Goal: Task Accomplishment & Management: Manage account settings

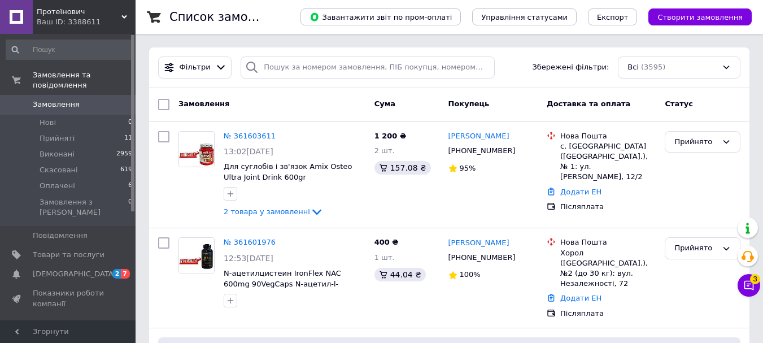
scroll to position [56, 0]
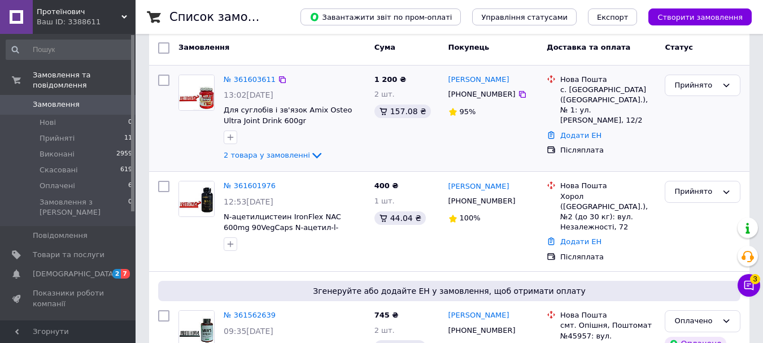
click at [302, 84] on div "№ 361603611" at bounding box center [294, 79] width 144 height 13
click at [244, 77] on link "№ 361603611" at bounding box center [250, 79] width 52 height 8
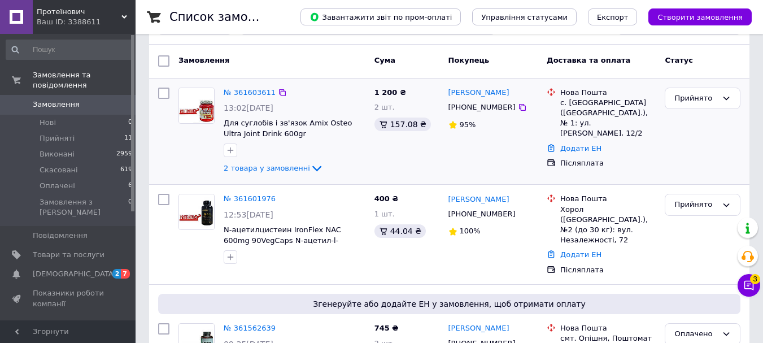
scroll to position [56, 0]
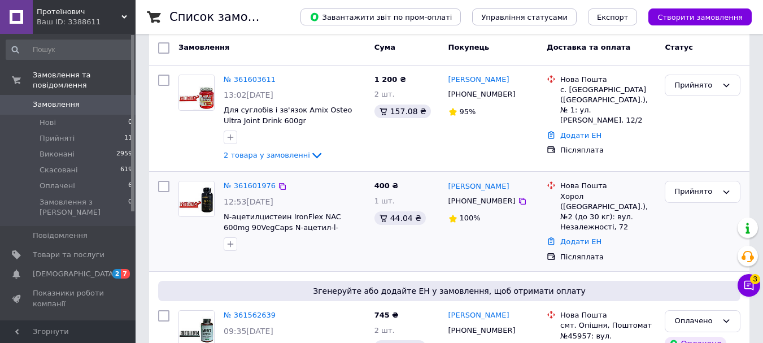
click at [315, 190] on div "№ 361601976" at bounding box center [294, 186] width 144 height 13
click at [250, 186] on link "№ 361601976" at bounding box center [250, 185] width 52 height 8
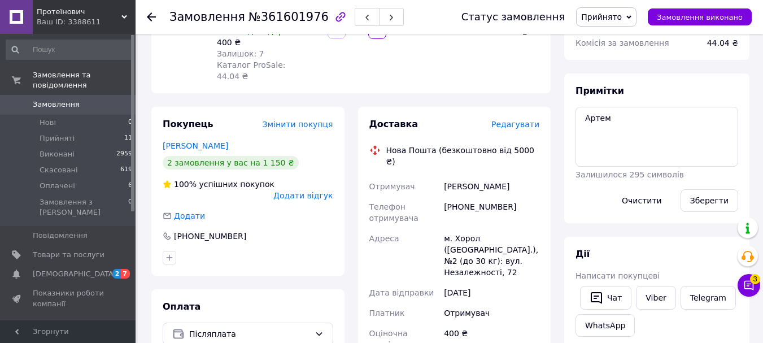
scroll to position [169, 0]
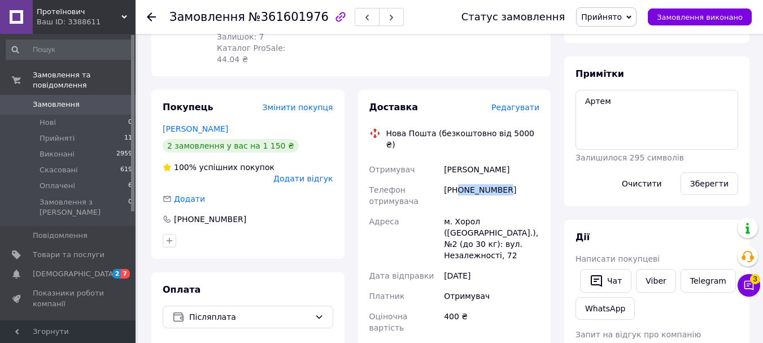
drag, startPoint x: 508, startPoint y: 155, endPoint x: 458, endPoint y: 156, distance: 49.1
click at [458, 180] on div "[PHONE_NUMBER]" at bounding box center [491, 196] width 100 height 32
copy div "0956409330"
click at [404, 211] on div "Адреса" at bounding box center [404, 238] width 75 height 54
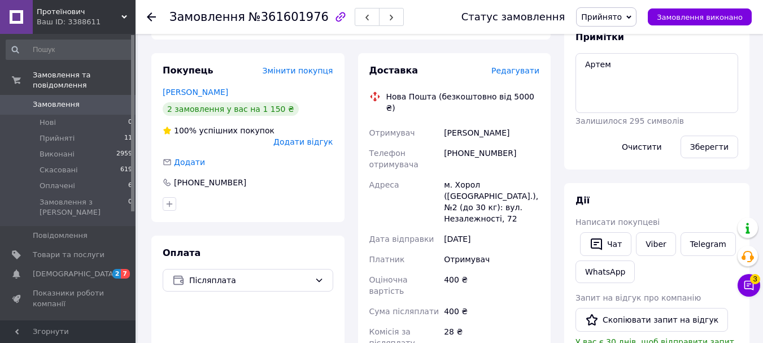
scroll to position [226, 0]
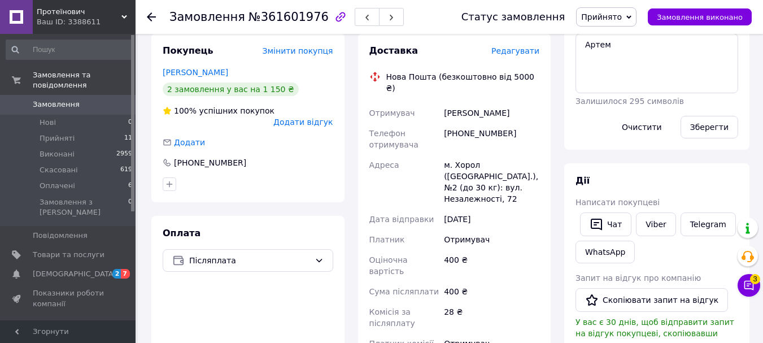
drag, startPoint x: 523, startPoint y: 78, endPoint x: 441, endPoint y: 78, distance: 81.3
click at [441, 103] on div "Дорошенко Вікторія" at bounding box center [491, 113] width 100 height 20
copy div "Дорошенко Вікторія"
click at [414, 123] on div "Телефон отримувача" at bounding box center [404, 139] width 75 height 32
drag, startPoint x: 504, startPoint y: 99, endPoint x: 457, endPoint y: 100, distance: 47.4
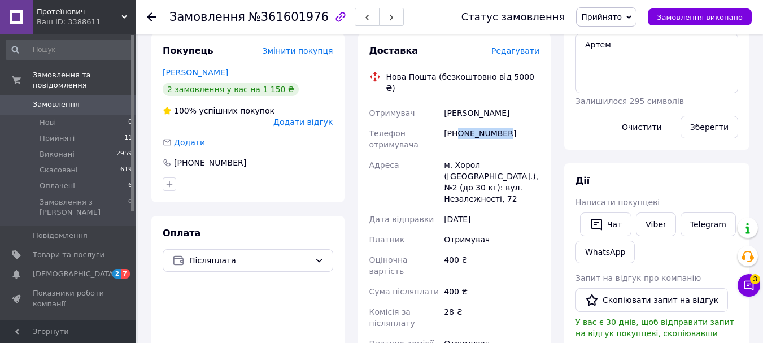
click at [457, 123] on div "[PHONE_NUMBER]" at bounding box center [491, 139] width 100 height 32
copy div "0956409330"
drag, startPoint x: 476, startPoint y: 130, endPoint x: 470, endPoint y: 125, distance: 7.2
click at [471, 155] on div "м. Хорол ([GEOGRAPHIC_DATA].), №2 (до 30 кг): вул. Незалежності, 72" at bounding box center [491, 182] width 100 height 54
click at [458, 155] on div "м. Хорол ([GEOGRAPHIC_DATA].), №2 (до 30 кг): вул. Незалежності, 72" at bounding box center [491, 182] width 100 height 54
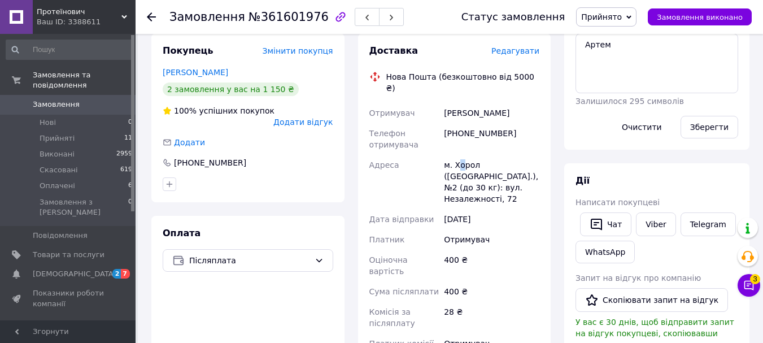
scroll to position [282, 0]
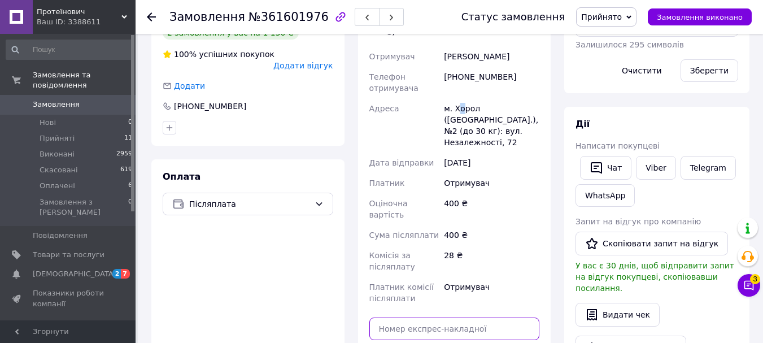
click at [454, 317] on input "text" at bounding box center [454, 328] width 170 height 23
paste input "20451247313631"
type input "20451247313631"
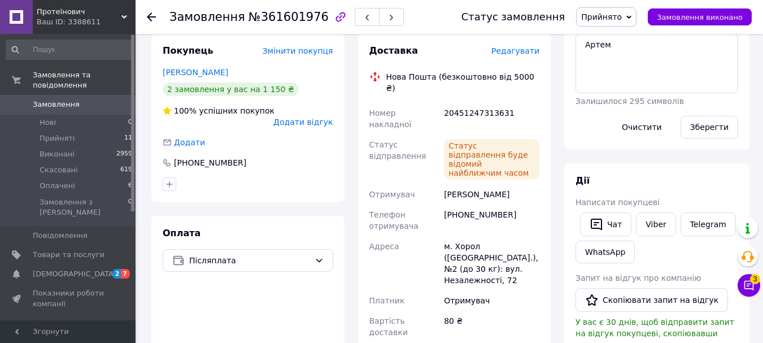
scroll to position [0, 0]
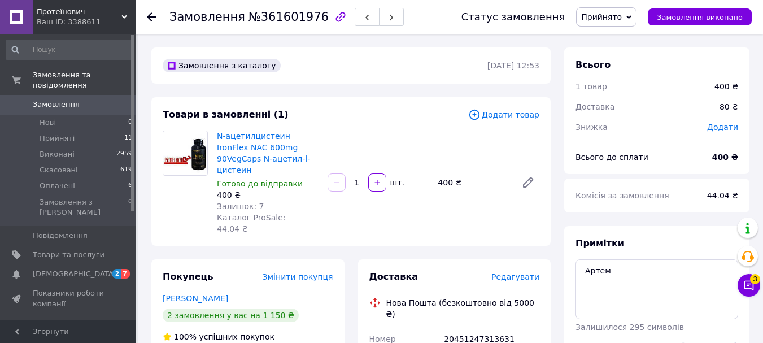
drag, startPoint x: 313, startPoint y: 61, endPoint x: 149, endPoint y: 16, distance: 169.7
click at [149, 16] on use at bounding box center [151, 16] width 9 height 9
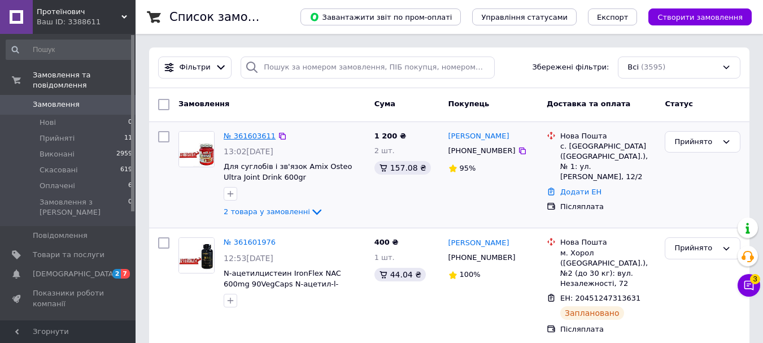
click at [238, 135] on link "№ 361603611" at bounding box center [250, 136] width 52 height 8
